Goal: Task Accomplishment & Management: Complete application form

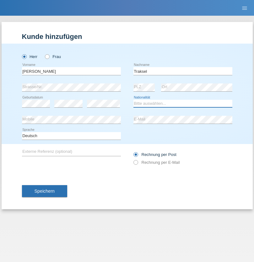
select select "DE"
select select "C"
select select "01"
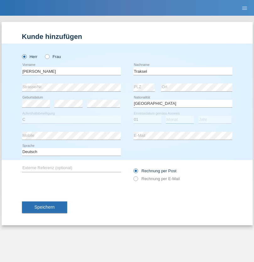
select select "07"
select select "2008"
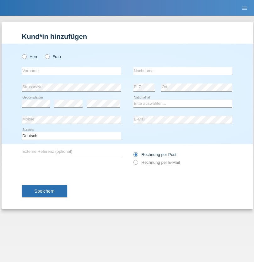
radio input "true"
click at [71, 71] on input "text" at bounding box center [71, 71] width 99 height 8
type input "[DEMOGRAPHIC_DATA]"
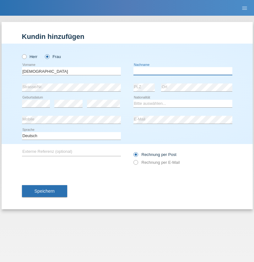
click at [182, 71] on input "text" at bounding box center [182, 71] width 99 height 8
type input "Cimbaljević"
select select "HR"
select select "C"
select select "12"
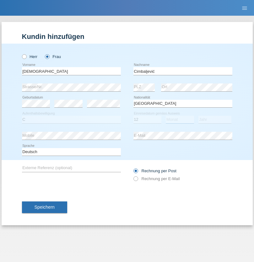
select select "08"
select select "2021"
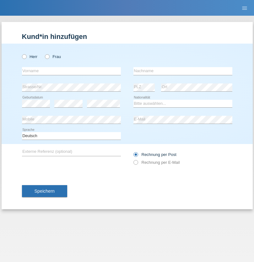
radio input "true"
click at [71, 71] on input "text" at bounding box center [71, 71] width 99 height 8
type input "Batsche"
click at [182, 71] on input "text" at bounding box center [182, 71] width 99 height 8
type input "Arifoska"
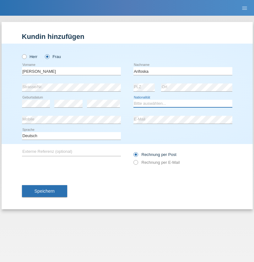
select select "CH"
radio input "true"
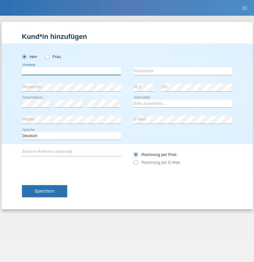
click at [71, 71] on input "text" at bounding box center [71, 71] width 99 height 8
type input "Emre"
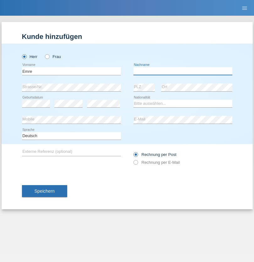
click at [182, 71] on input "text" at bounding box center [182, 71] width 99 height 8
type input "Uzun"
select select "CH"
